Goal: Transaction & Acquisition: Purchase product/service

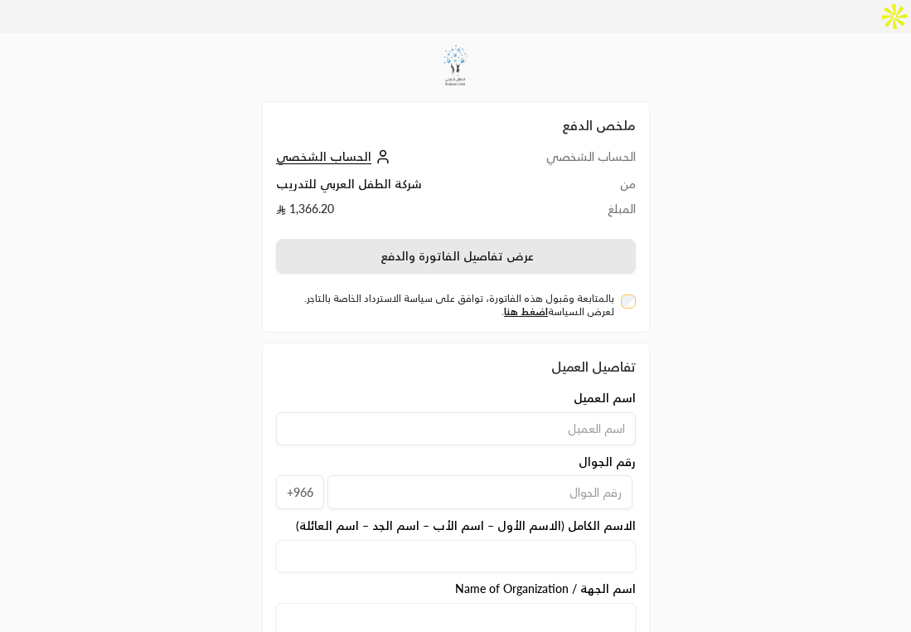
click at [550, 239] on button "عرض تفاصيل الفاتورة والدفع" at bounding box center [456, 256] width 360 height 35
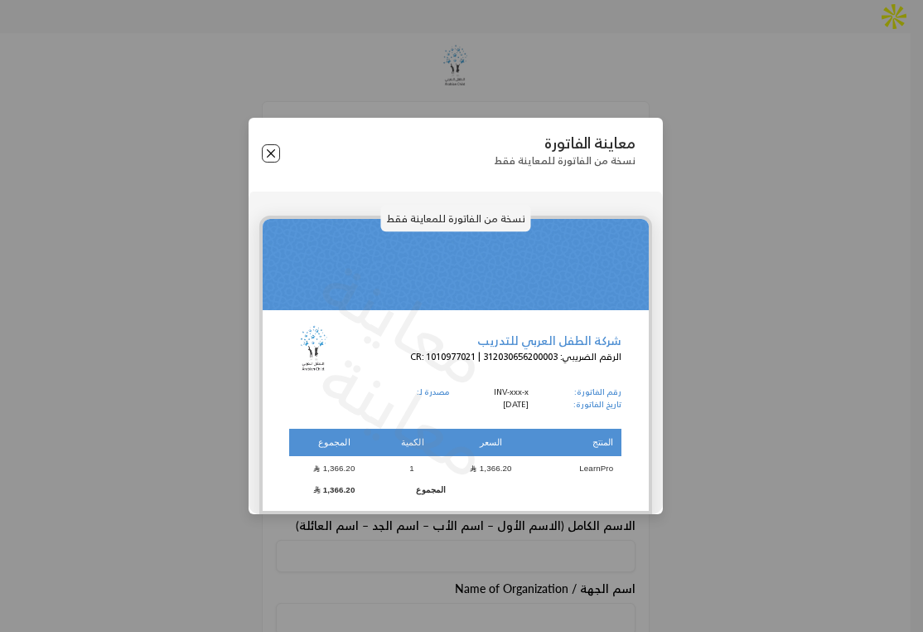
click at [272, 149] on button "Close" at bounding box center [271, 153] width 18 height 18
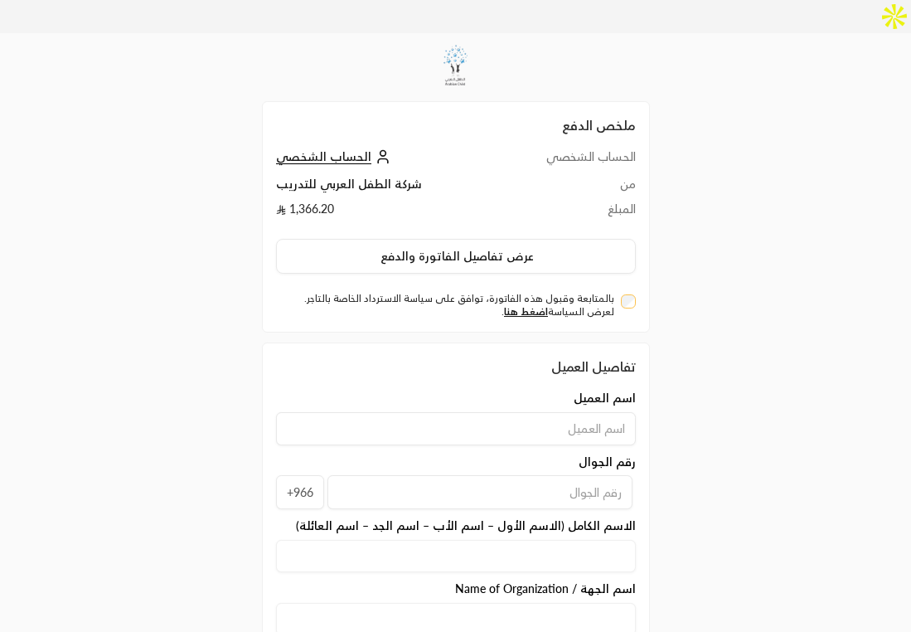
click at [582, 201] on td "المبلغ" at bounding box center [566, 213] width 137 height 25
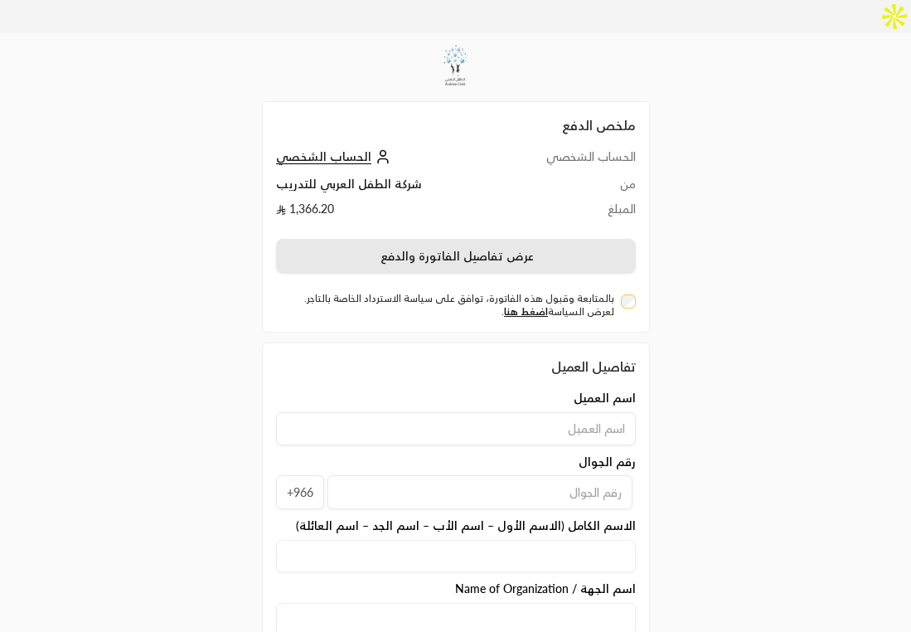
click at [511, 239] on button "عرض تفاصيل الفاتورة والدفع" at bounding box center [456, 256] width 360 height 35
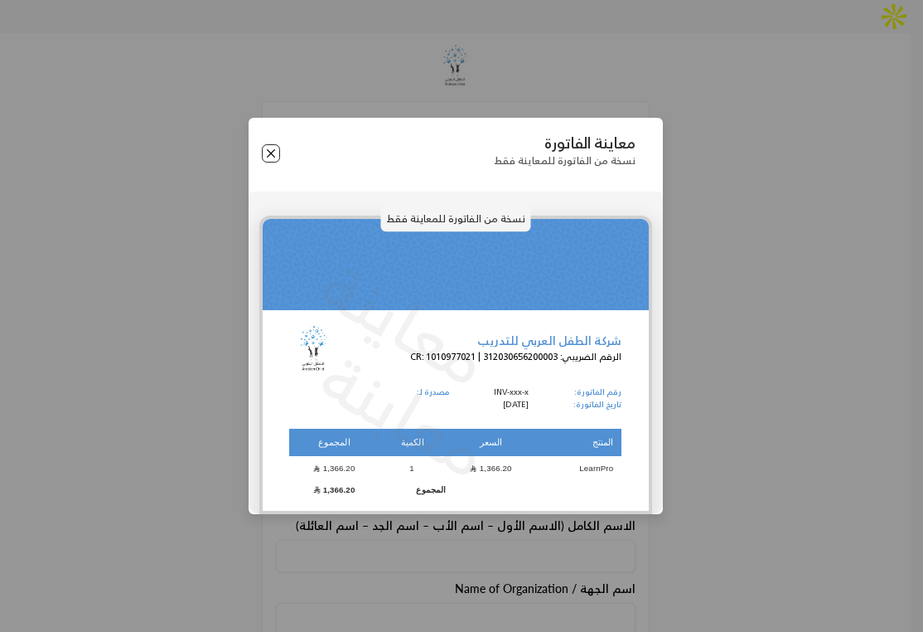
click at [273, 153] on button "Close" at bounding box center [271, 153] width 18 height 18
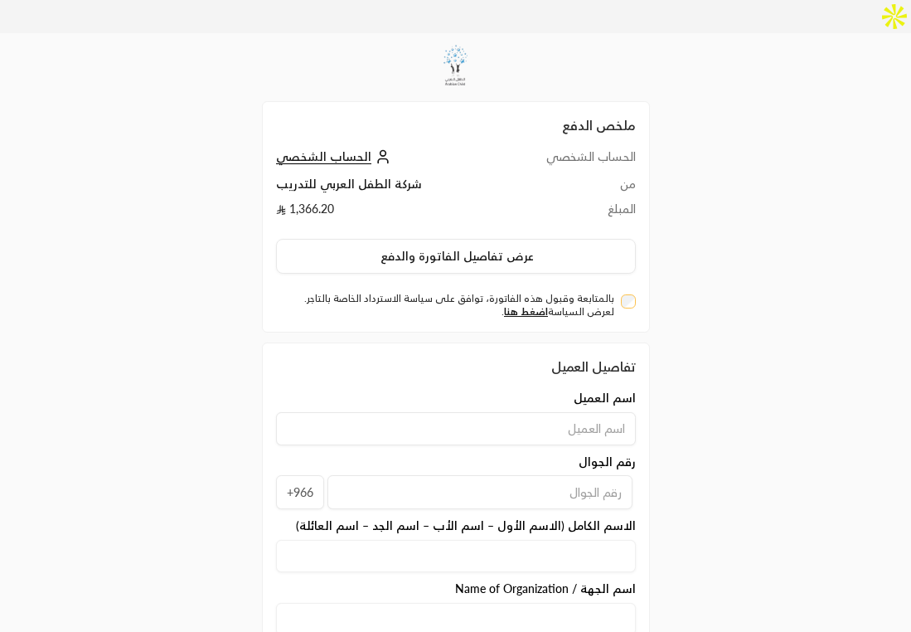
click at [170, 353] on div "ملخص الدفع الحساب الشخصي الحساب الشخصي من شركة الطفل العربي للتدريب المبلغ 1,36…" at bounding box center [455, 444] width 911 height 822
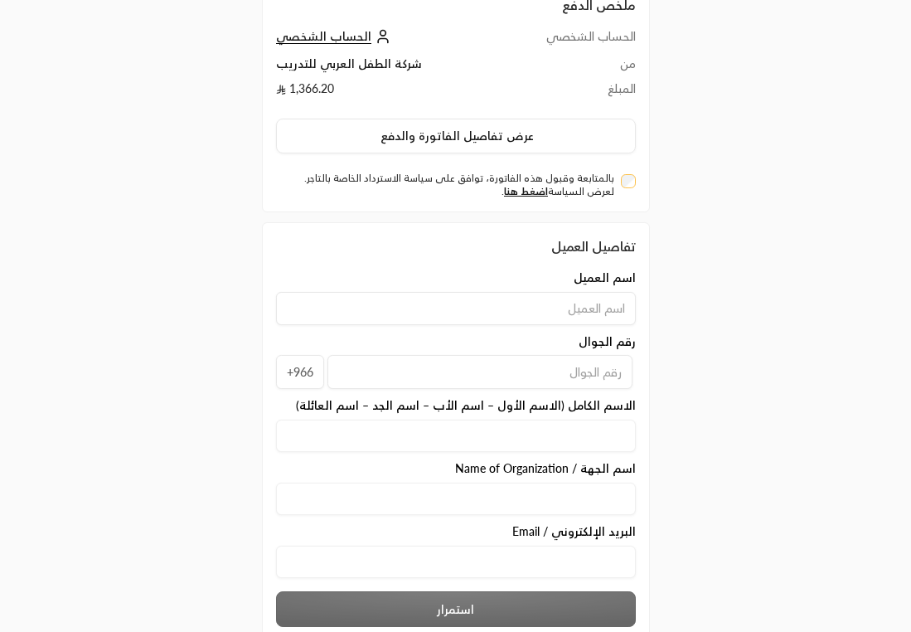
scroll to position [50, 0]
